Goal: Task Accomplishment & Management: Manage account settings

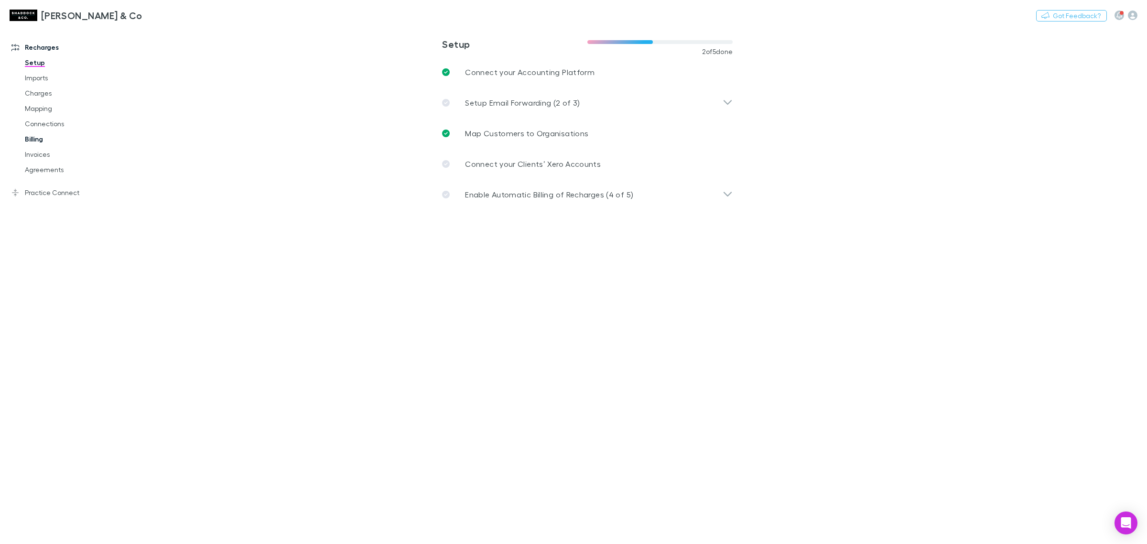
click at [49, 138] on link "Billing" at bounding box center [74, 138] width 119 height 15
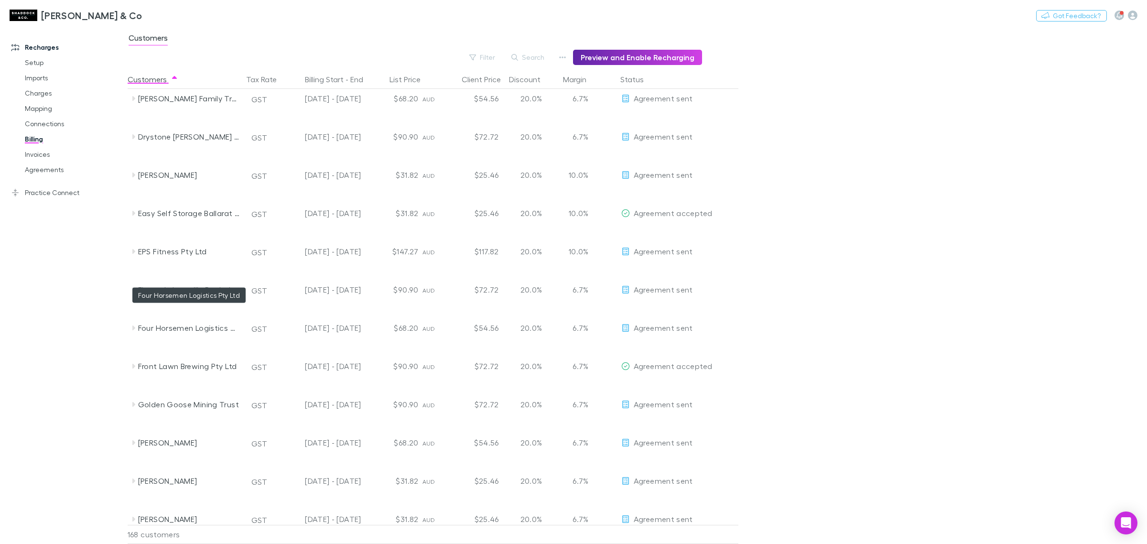
scroll to position [1834, 0]
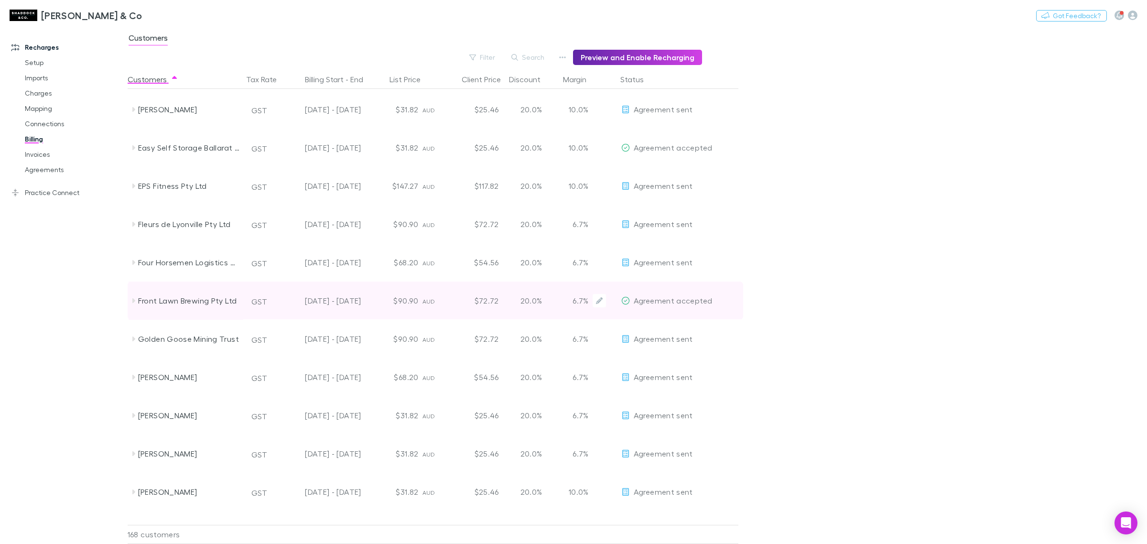
click at [165, 303] on div "Front Lawn Brewing Pty Ltd" at bounding box center [188, 301] width 101 height 38
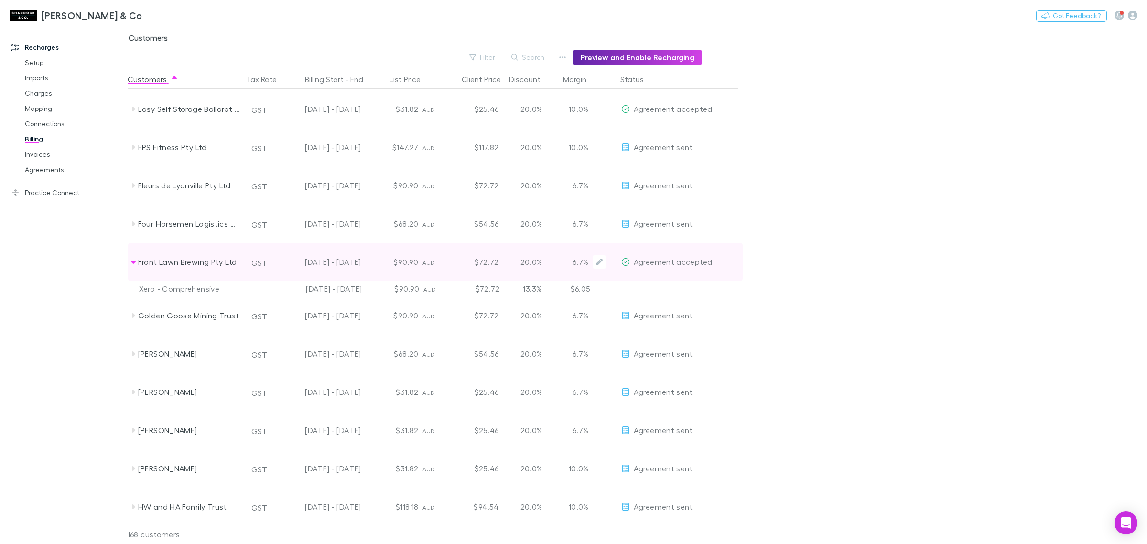
scroll to position [1894, 0]
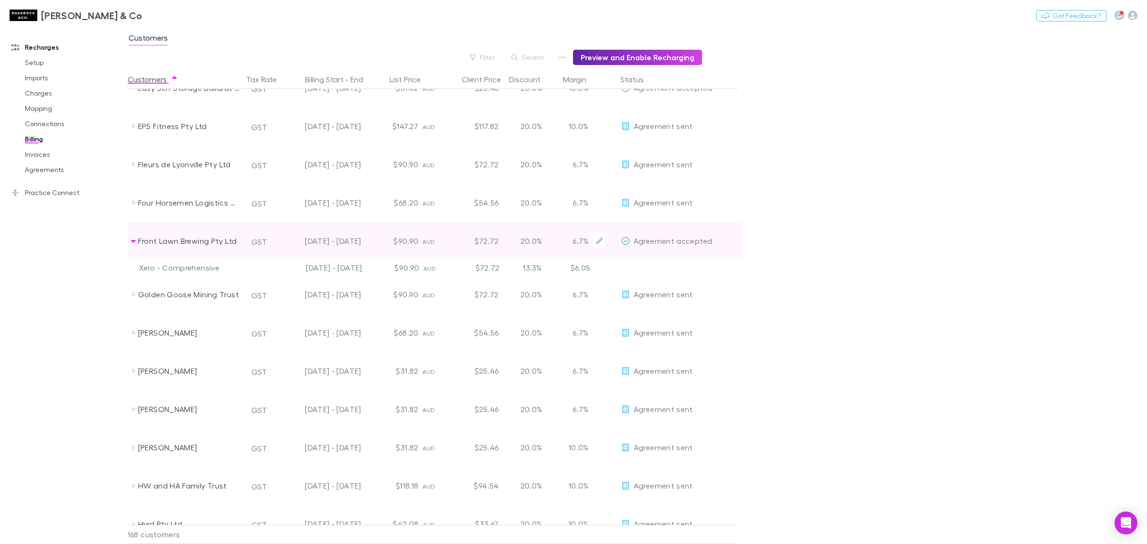
click at [670, 239] on span "Agreement accepted" at bounding box center [673, 240] width 79 height 9
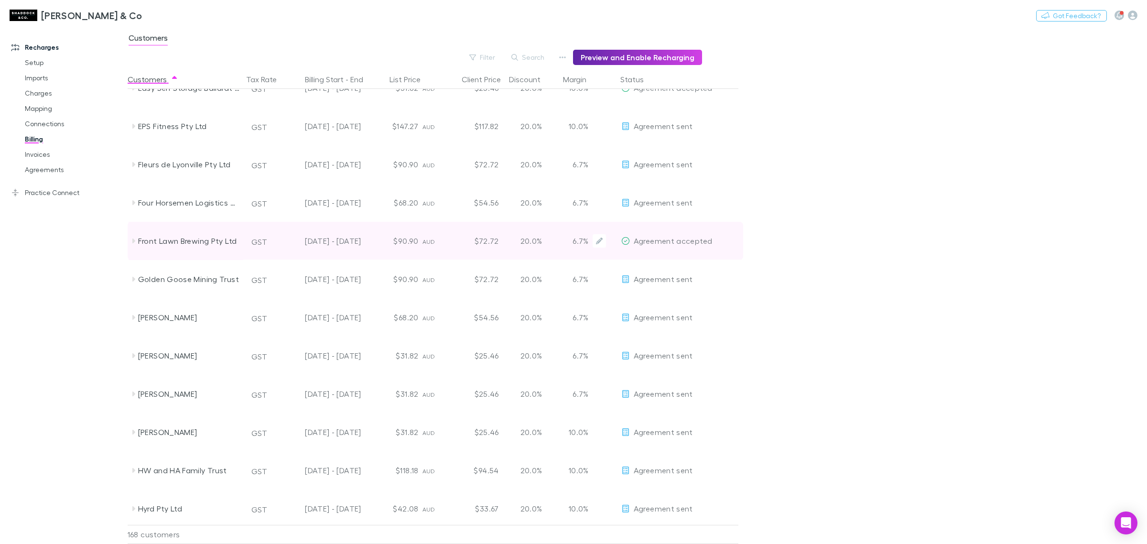
click at [670, 239] on span "Agreement accepted" at bounding box center [673, 240] width 79 height 9
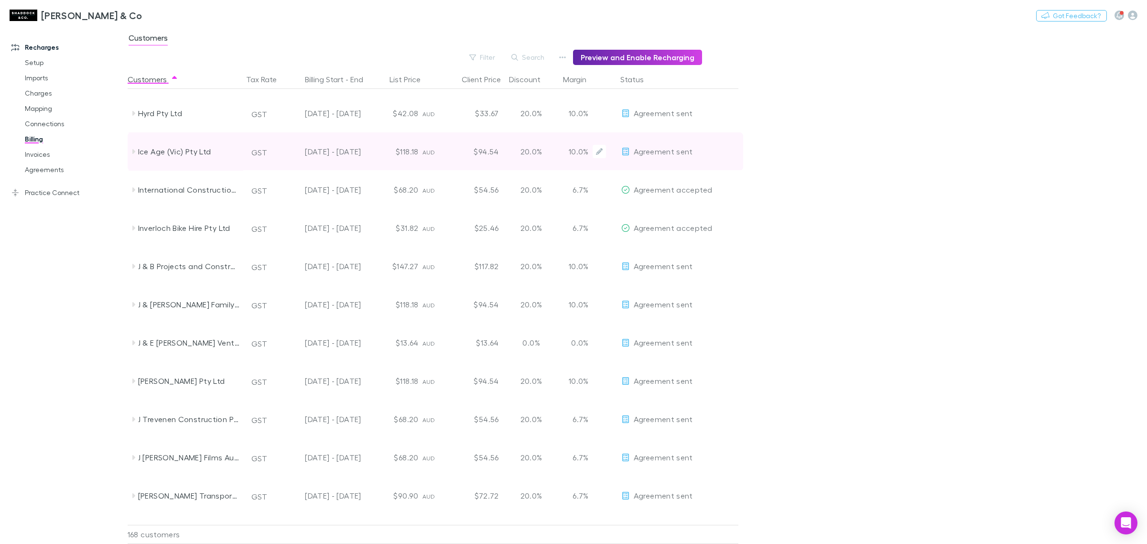
scroll to position [2193, 0]
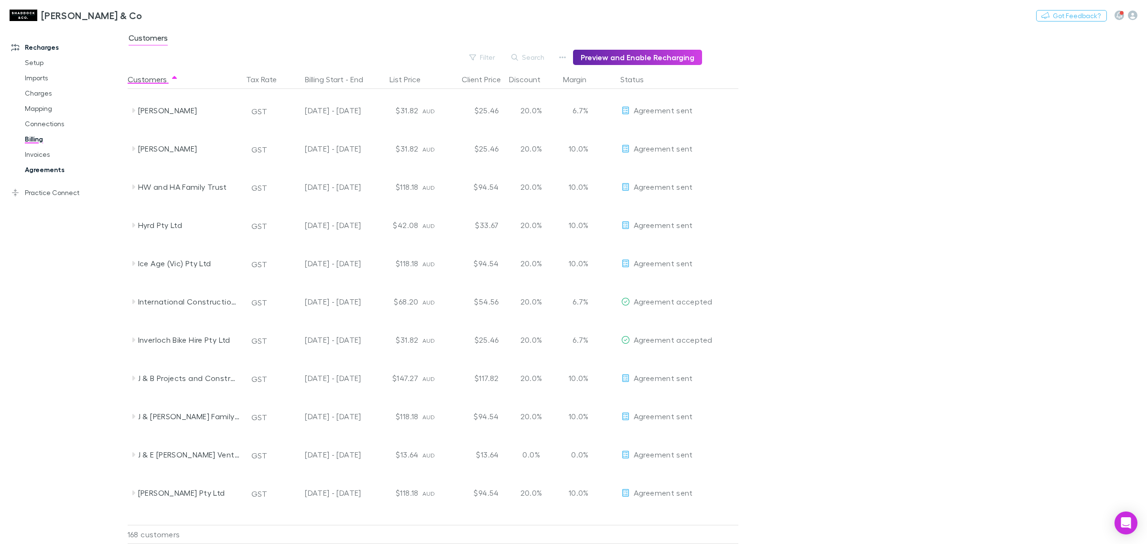
click at [56, 171] on link "Agreements" at bounding box center [74, 169] width 119 height 15
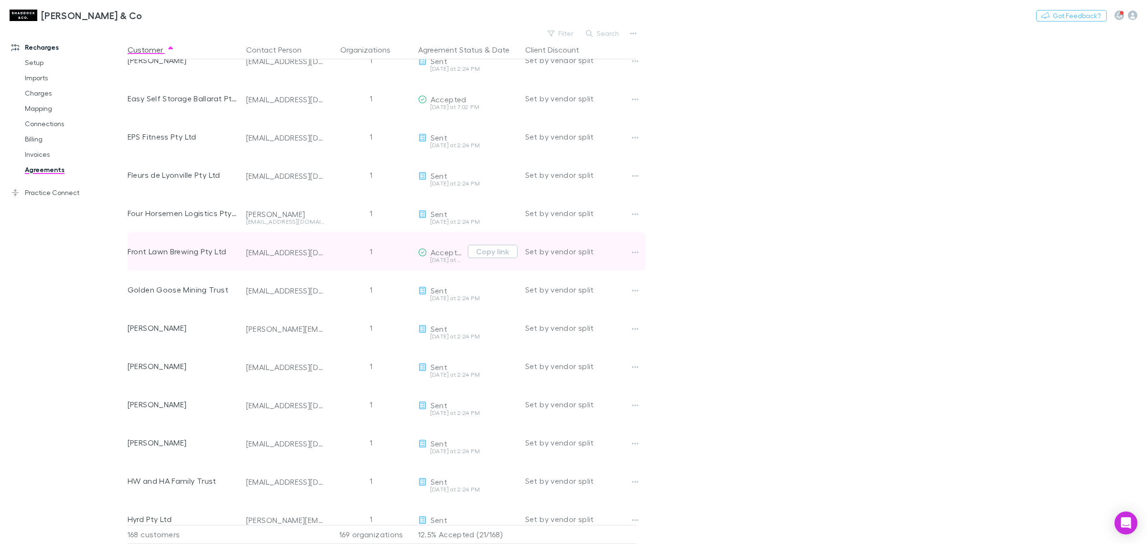
scroll to position [1874, 0]
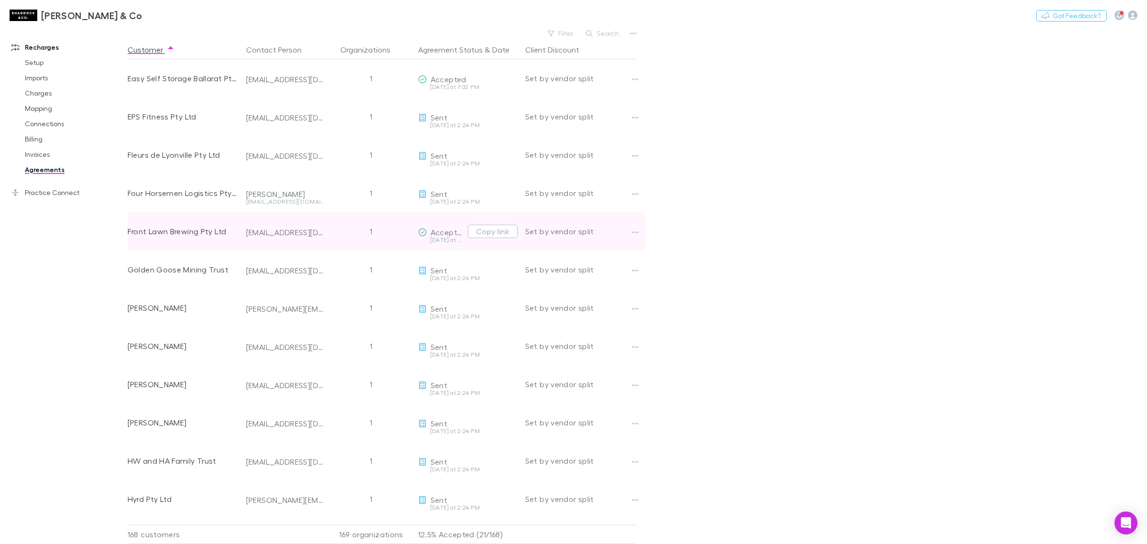
click at [161, 239] on div "Front Lawn Brewing Pty Ltd" at bounding box center [183, 231] width 111 height 38
click at [166, 232] on div "Front Lawn Brewing Pty Ltd" at bounding box center [183, 231] width 111 height 38
click at [266, 231] on div "mick@greatoceanroadbrewing.com.au" at bounding box center [285, 233] width 78 height 10
click at [193, 239] on div "Front Lawn Brewing Pty Ltd" at bounding box center [183, 231] width 111 height 38
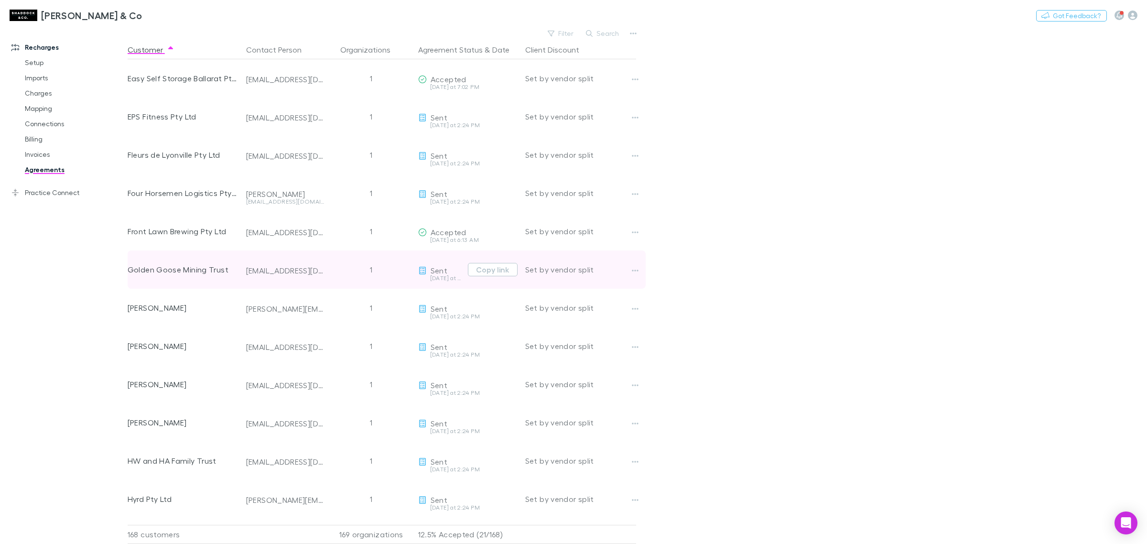
drag, startPoint x: 185, startPoint y: 232, endPoint x: 612, endPoint y: 263, distance: 428.0
click at [187, 232] on div "Front Lawn Brewing Pty Ltd" at bounding box center [183, 231] width 111 height 38
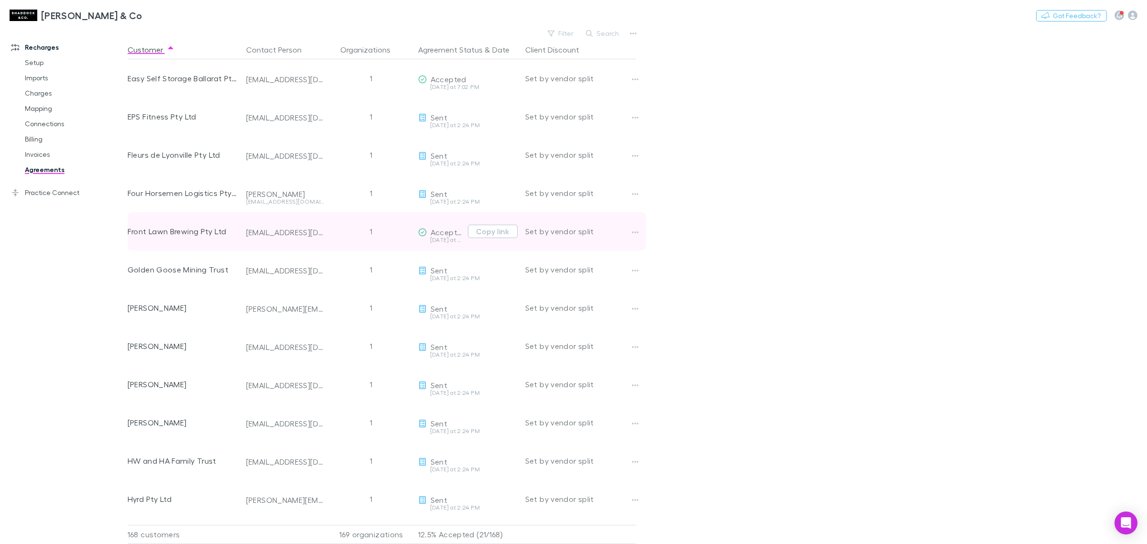
click at [572, 230] on div "Set by vendor split" at bounding box center [580, 231] width 111 height 38
click at [630, 230] on button "button" at bounding box center [635, 232] width 13 height 13
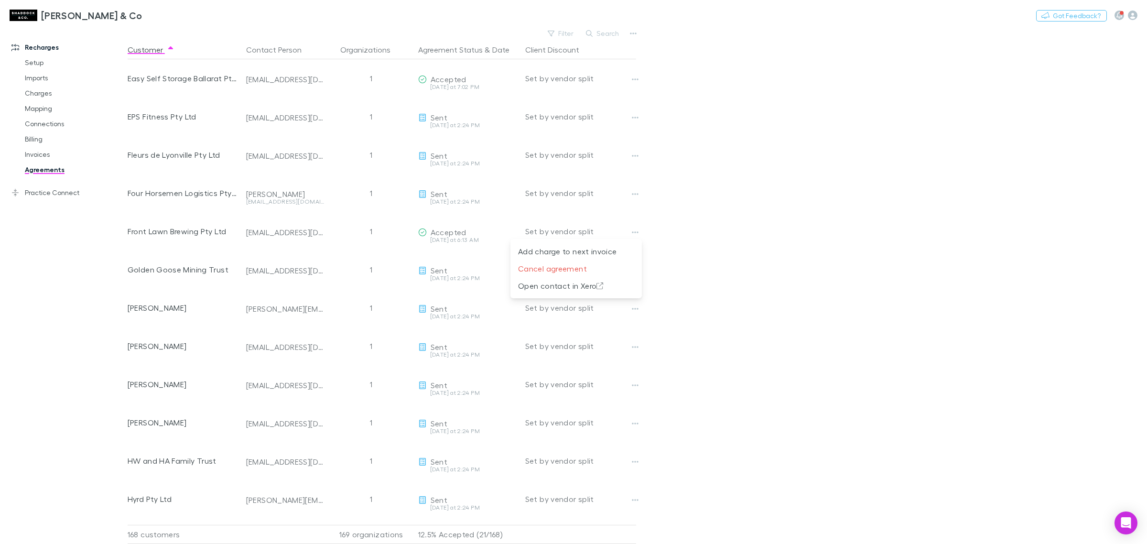
click at [776, 241] on div at bounding box center [573, 272] width 1147 height 544
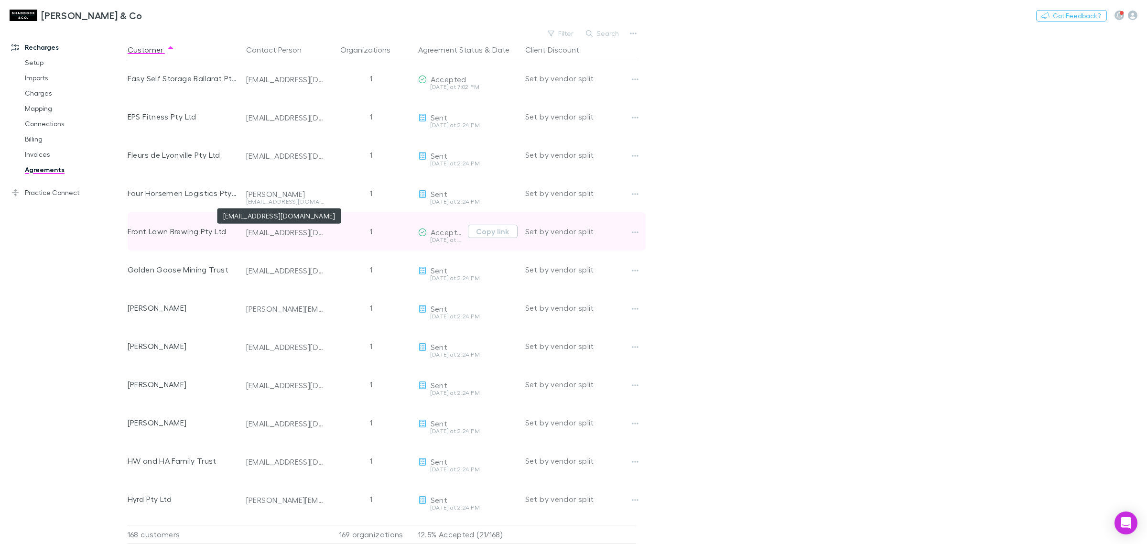
click at [319, 232] on div "mick@greatoceanroadbrewing.com.au" at bounding box center [285, 233] width 78 height 10
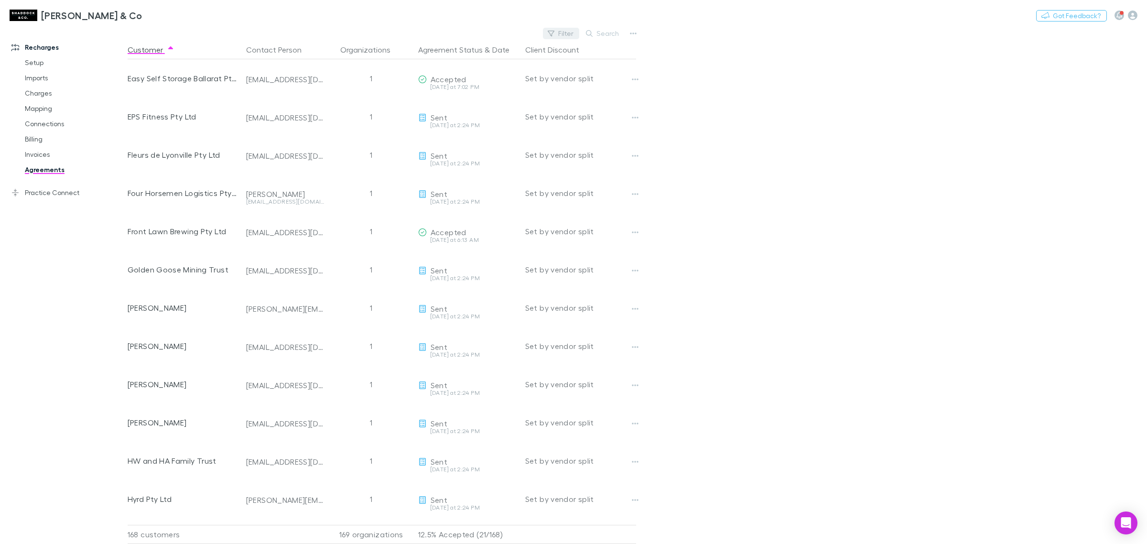
click at [554, 34] on icon "button" at bounding box center [551, 33] width 7 height 7
click at [468, 122] on li "Accepted" at bounding box center [496, 126] width 166 height 15
click at [892, 263] on div at bounding box center [573, 272] width 1147 height 544
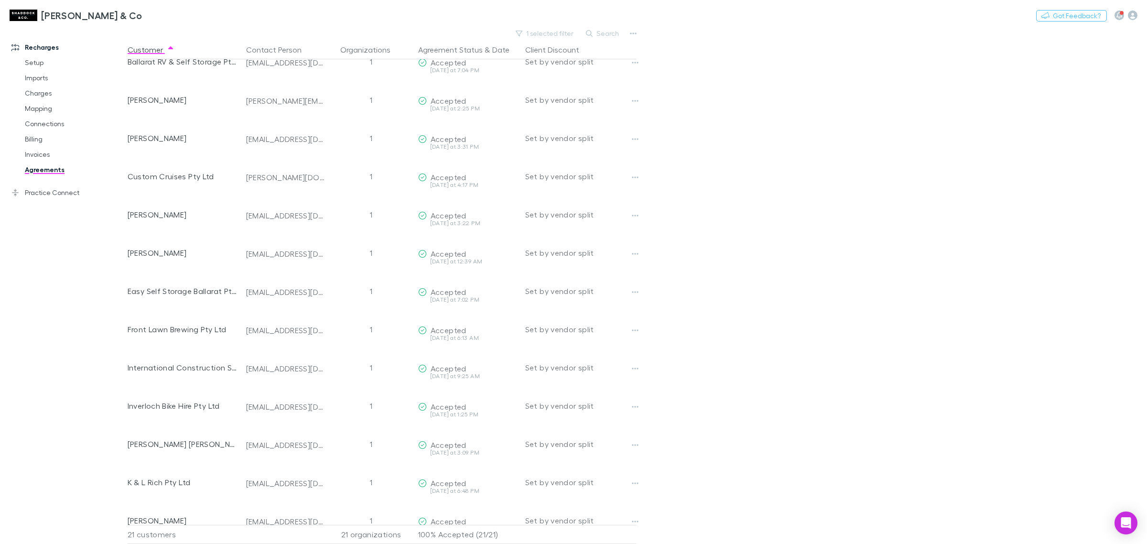
scroll to position [0, 0]
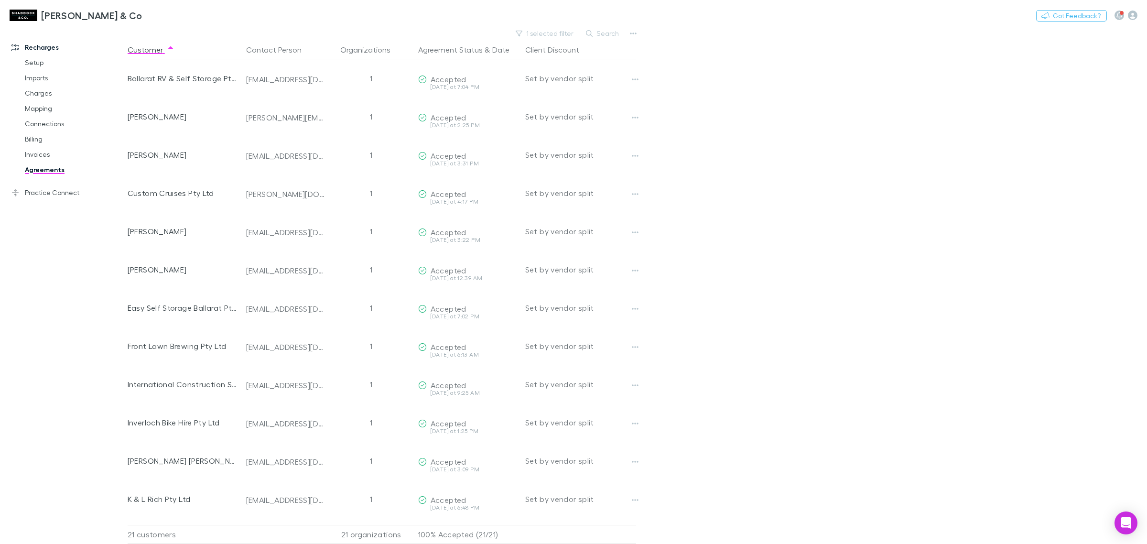
click at [724, 260] on main "1 selected filter Search Customer Contact Person Organizations Agreement Status…" at bounding box center [638, 285] width 1020 height 517
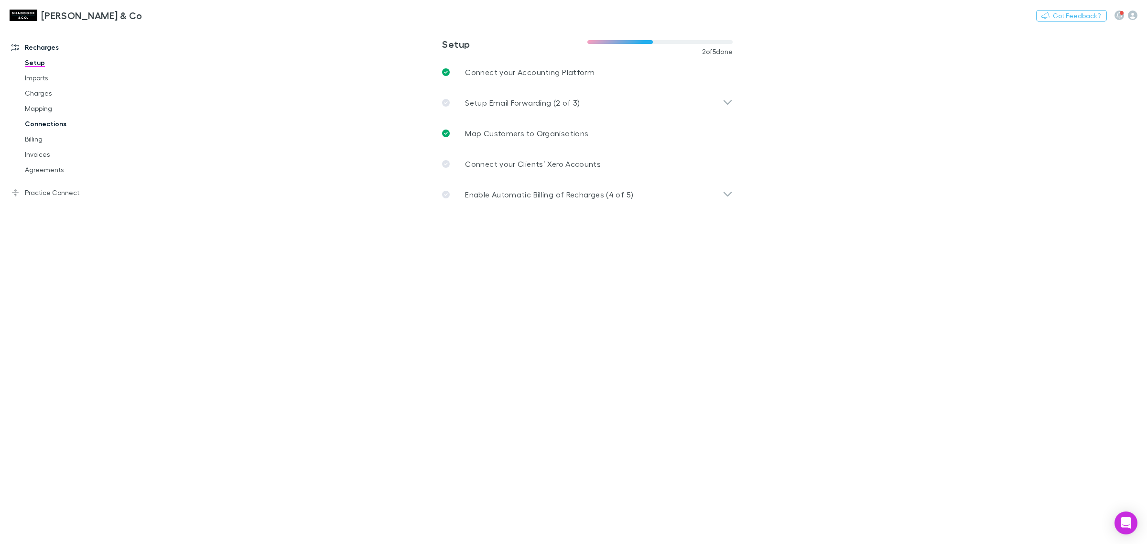
click at [33, 122] on link "Connections" at bounding box center [74, 123] width 119 height 15
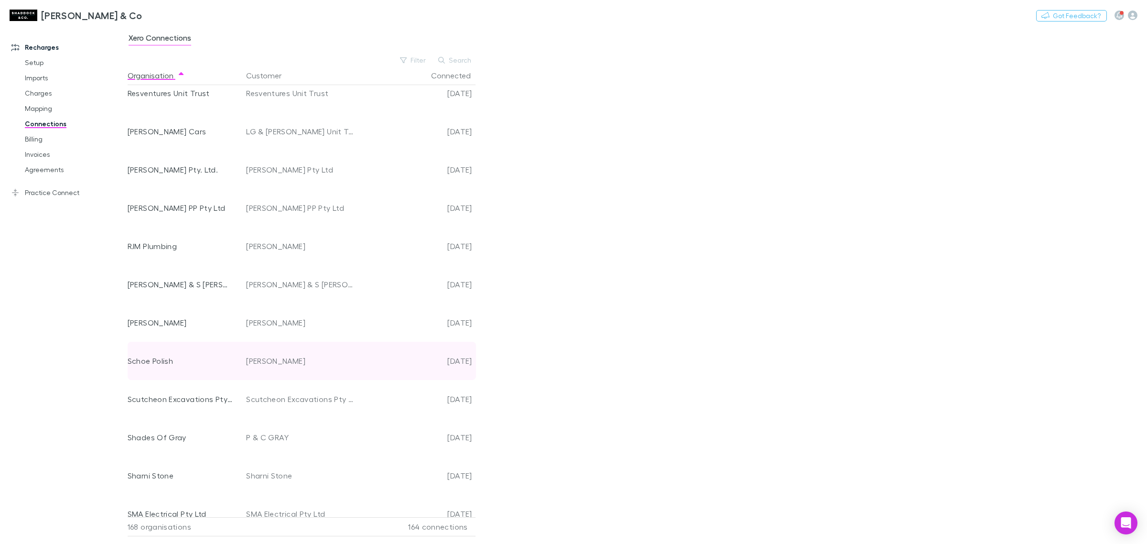
scroll to position [5065, 0]
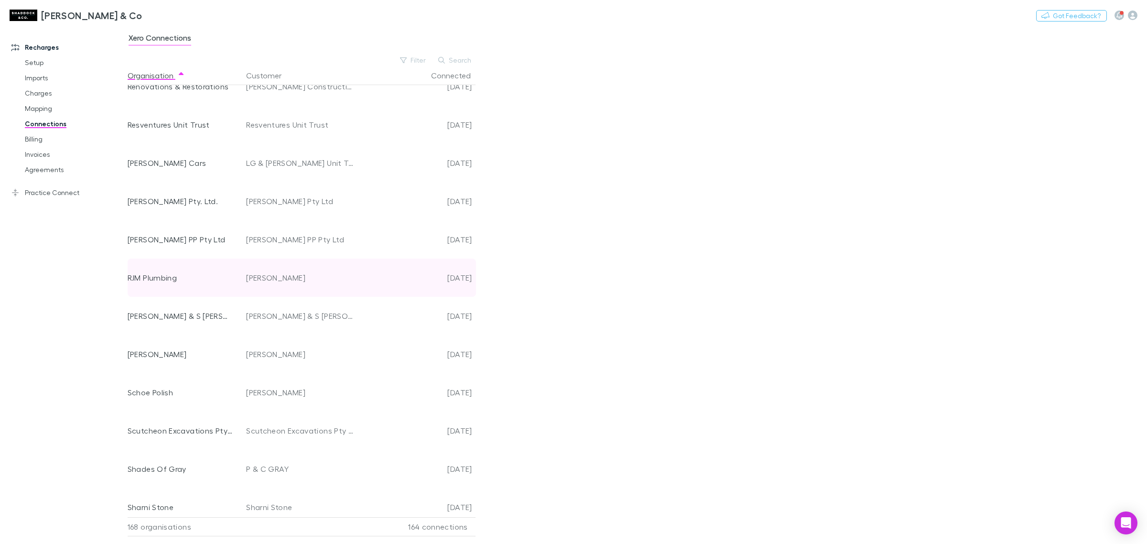
click at [162, 280] on div "RJM Plumbing" at bounding box center [181, 278] width 106 height 38
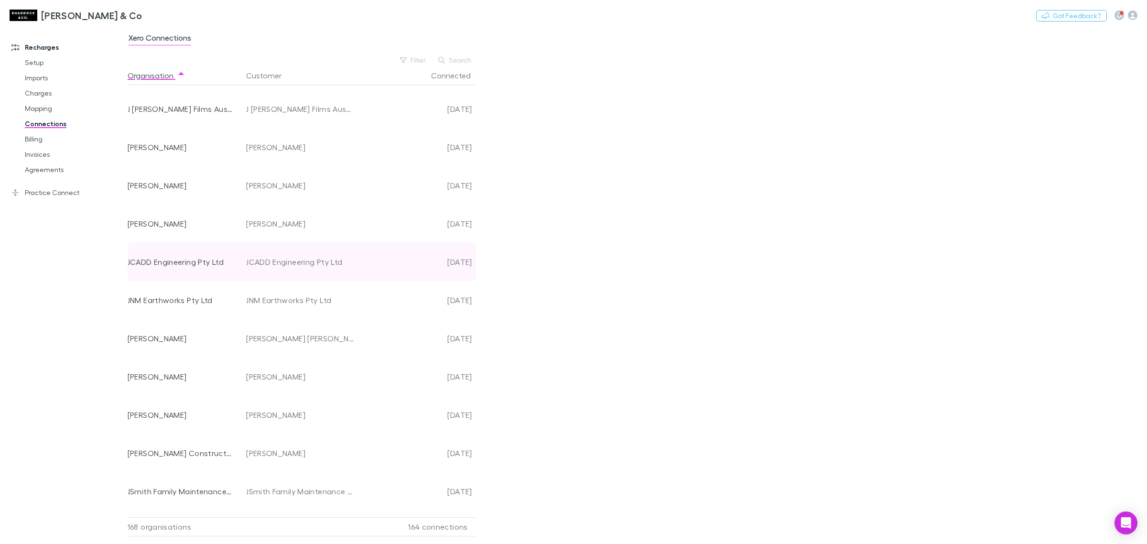
scroll to position [2766, 0]
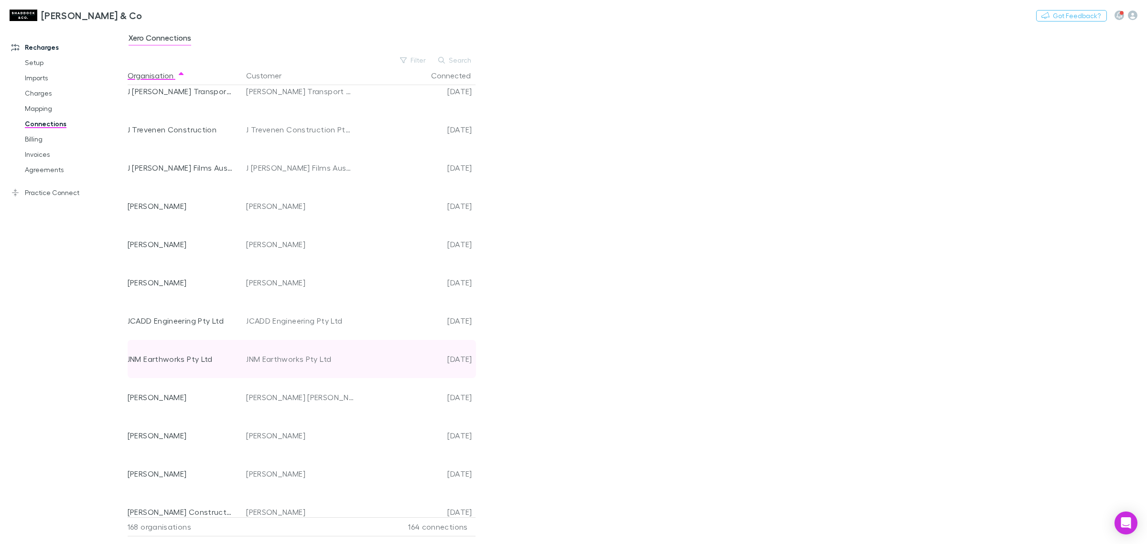
click at [212, 360] on div "JNM Earthworks Pty Ltd" at bounding box center [181, 359] width 106 height 38
click at [176, 361] on div "JNM Earthworks Pty Ltd" at bounding box center [181, 359] width 106 height 38
click at [50, 151] on link "Invoices" at bounding box center [74, 154] width 119 height 15
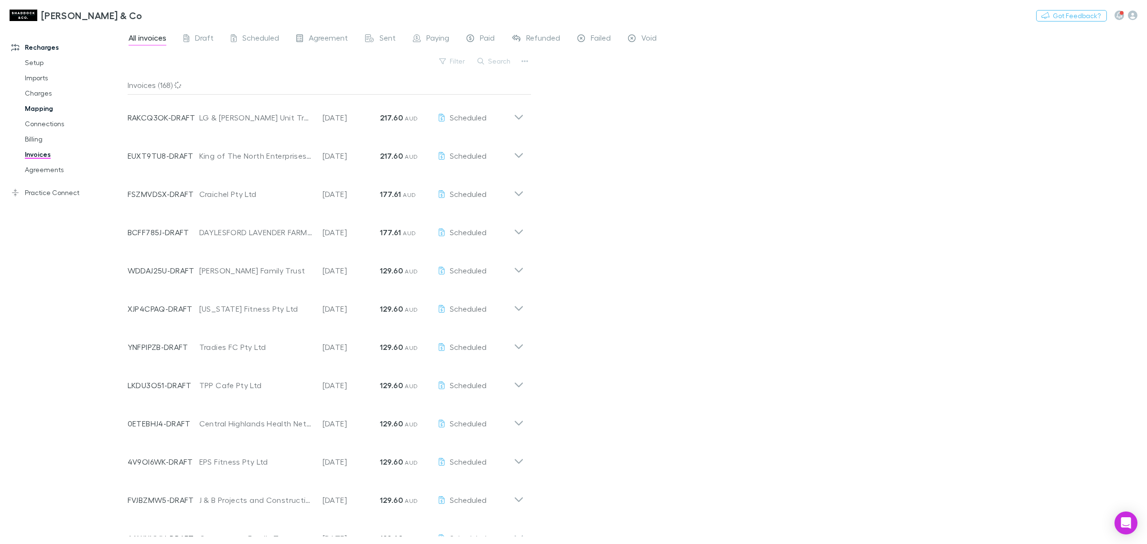
click at [44, 103] on link "Mapping" at bounding box center [74, 108] width 119 height 15
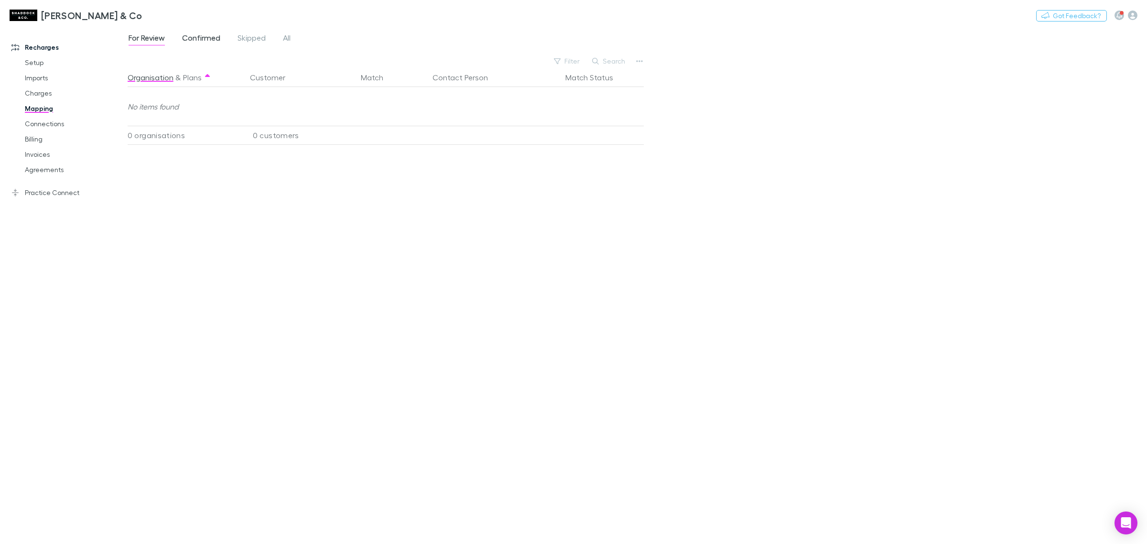
click at [203, 45] on link "Confirmed" at bounding box center [201, 39] width 40 height 15
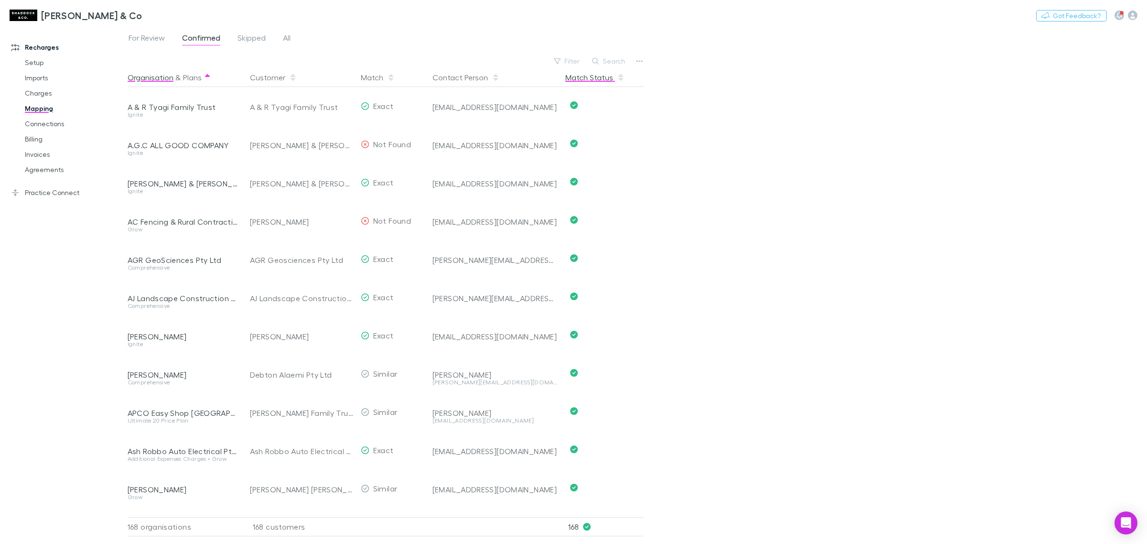
drag, startPoint x: 603, startPoint y: 60, endPoint x: 596, endPoint y: 74, distance: 15.4
click at [604, 63] on button "Search" at bounding box center [608, 60] width 43 height 11
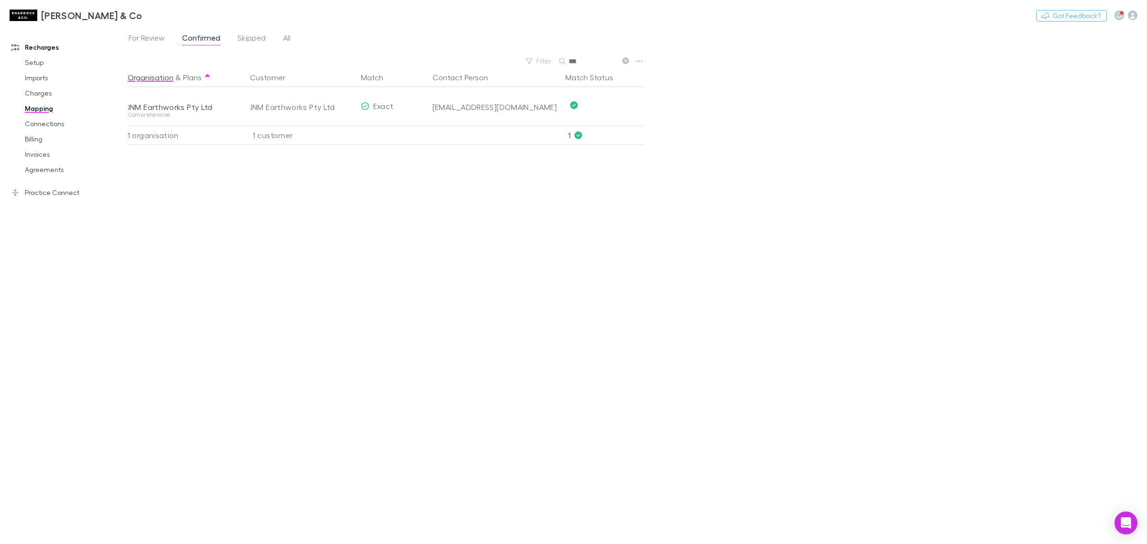
type input "***"
click at [435, 280] on div "Organisation & Plans Customer Match Contact Person Match Status JNM Earthworks …" at bounding box center [387, 302] width 519 height 468
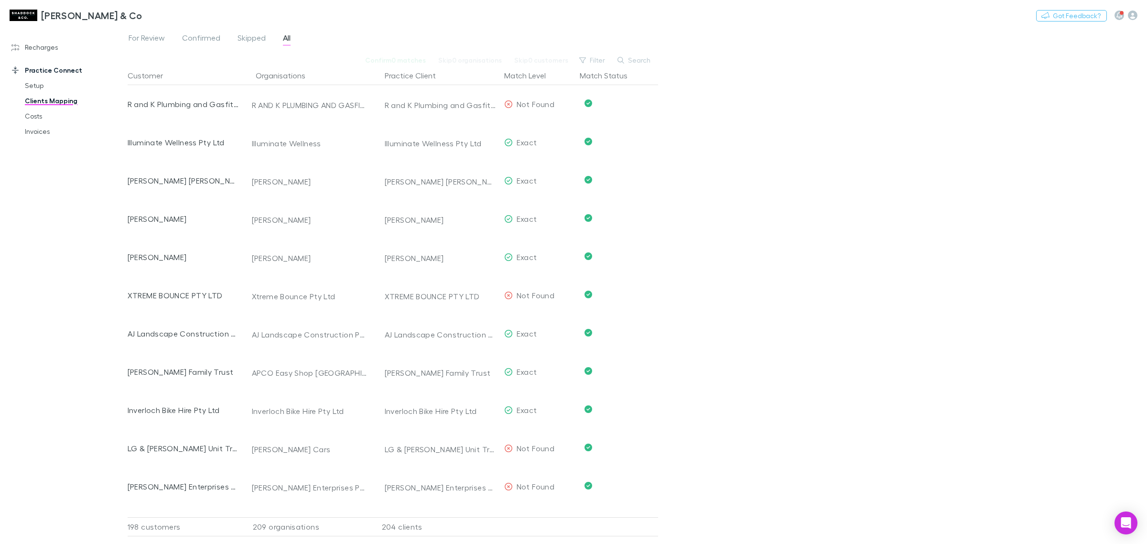
click at [58, 68] on link "Practice Connect" at bounding box center [68, 70] width 133 height 15
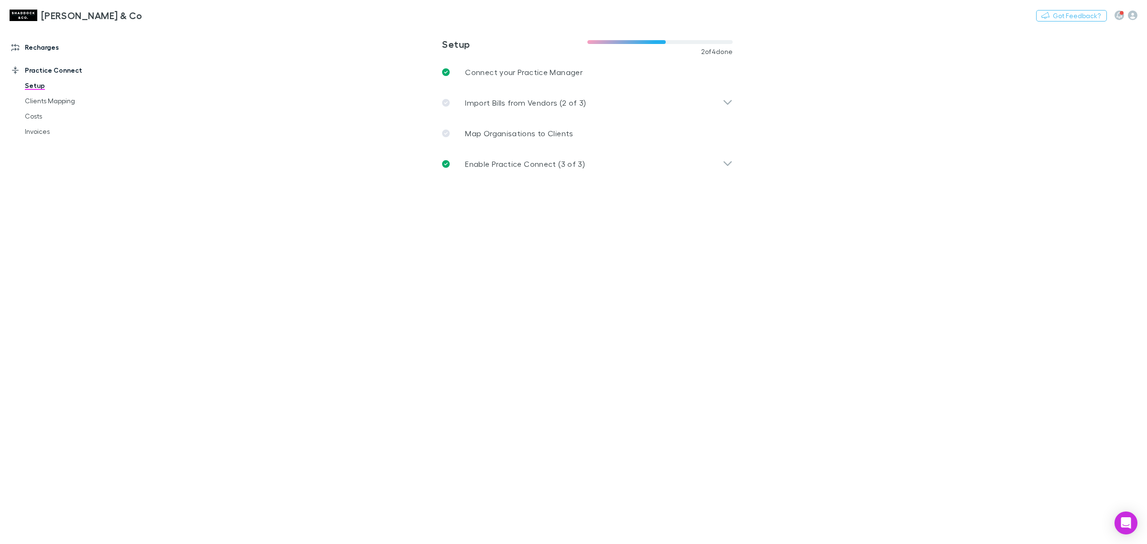
click at [65, 53] on link "Recharges" at bounding box center [68, 47] width 133 height 15
click at [55, 163] on link "Agreements" at bounding box center [74, 169] width 119 height 15
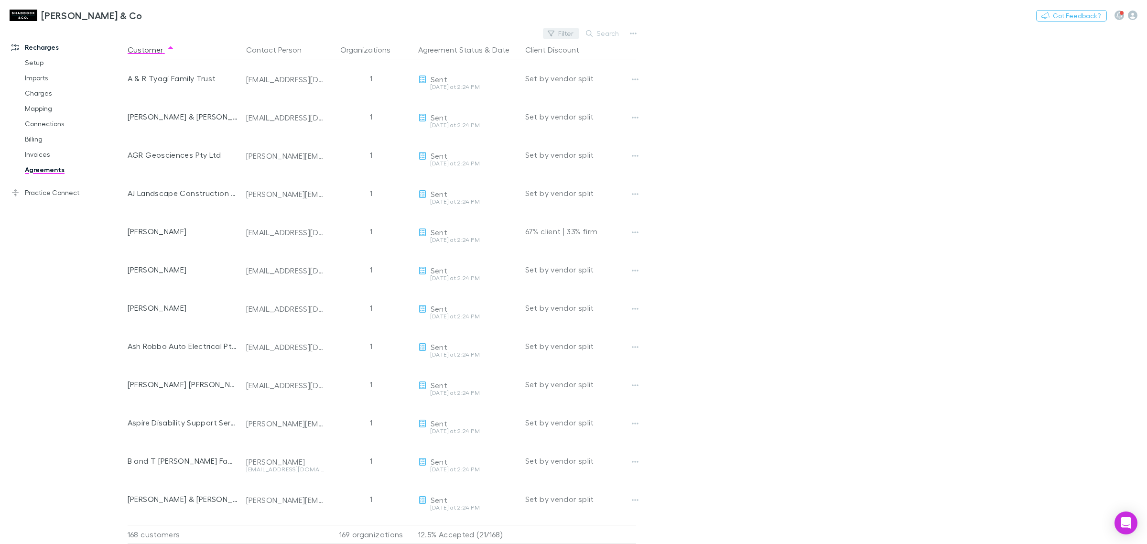
click at [553, 33] on icon "button" at bounding box center [551, 33] width 7 height 7
click at [467, 124] on li "Accepted" at bounding box center [496, 126] width 166 height 15
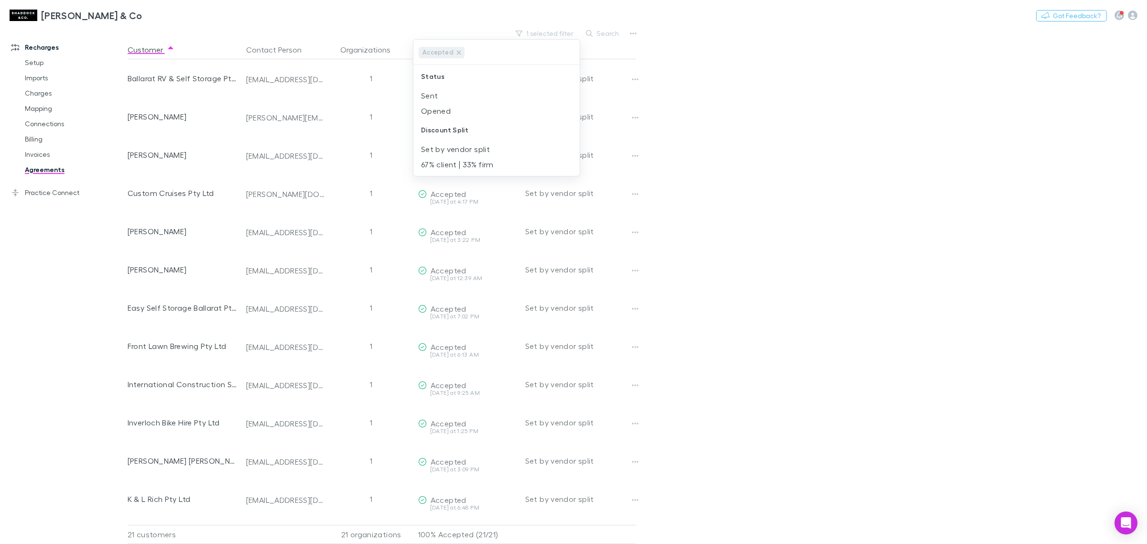
click at [352, 4] on div at bounding box center [573, 272] width 1147 height 544
click at [820, 101] on main "1 selected filter Search Customer Contact Person Organizations Agreement Status…" at bounding box center [638, 285] width 1020 height 517
